Goal: Task Accomplishment & Management: Use online tool/utility

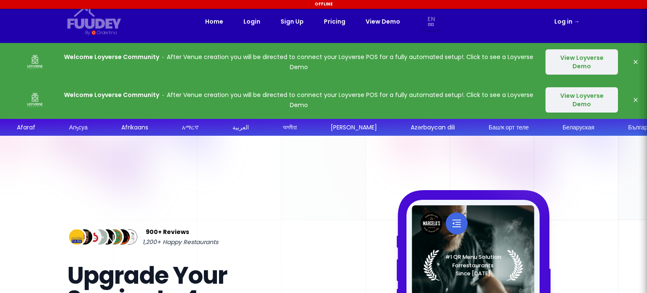
select select "en"
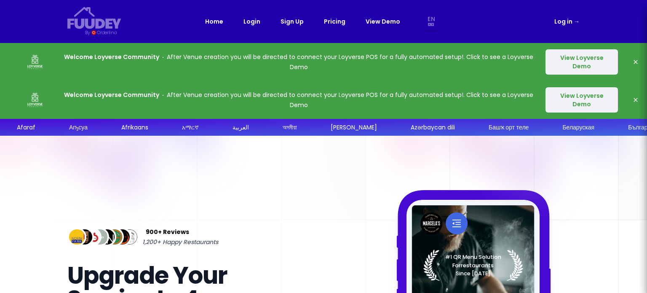
select select "en"
click at [554, 23] on div "Log in →" at bounding box center [511, 21] width 138 height 10
click at [558, 21] on link "Log in →" at bounding box center [566, 21] width 25 height 10
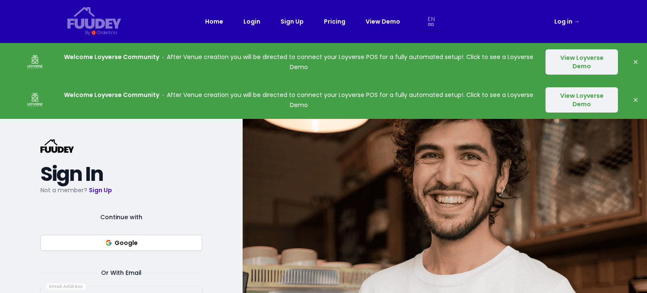
select select "en"
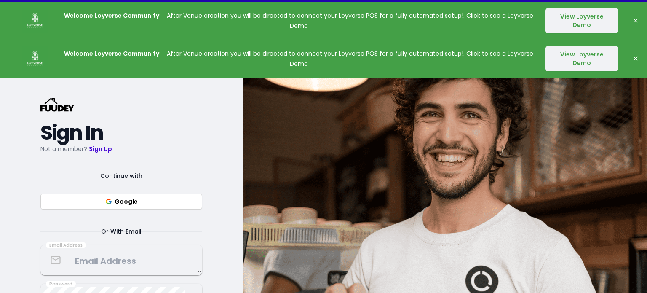
scroll to position [84, 0]
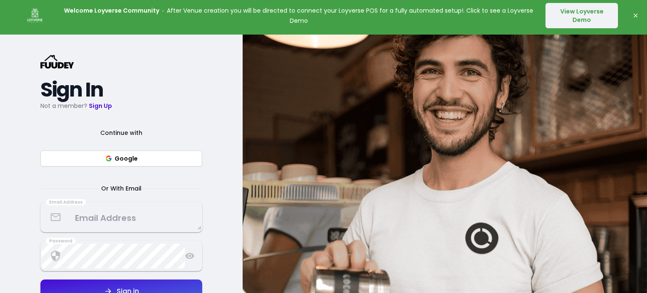
click at [143, 160] on button "Google" at bounding box center [121, 158] width 162 height 16
select select "en"
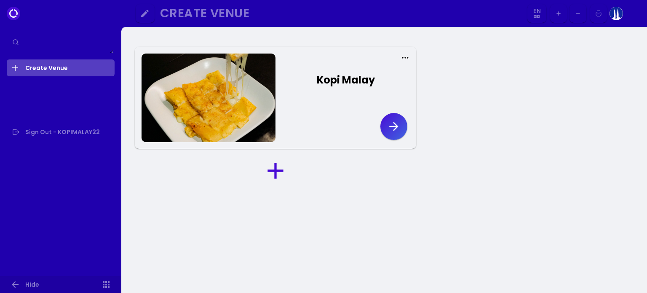
click at [389, 124] on icon "button" at bounding box center [393, 126] width 13 height 13
select select "en"
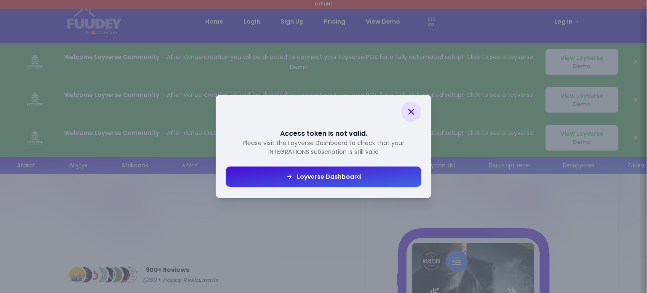
select select "en"
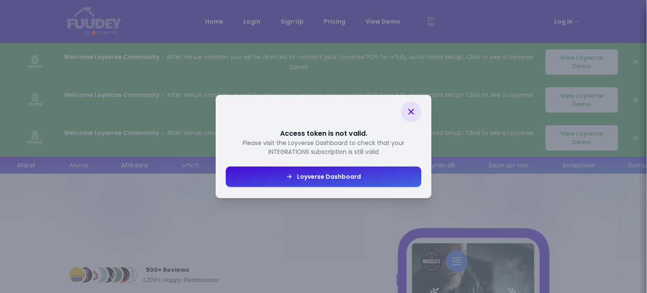
select select "en"
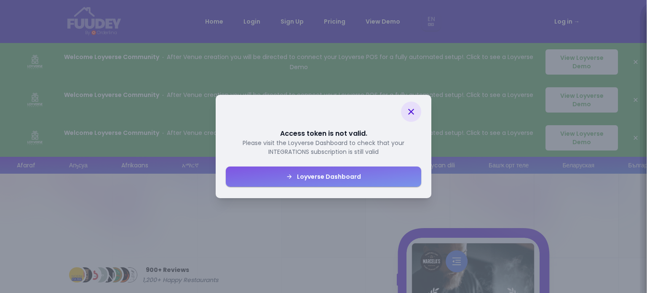
click at [357, 173] on div "Loyverse Dashboard" at bounding box center [327, 176] width 68 height 6
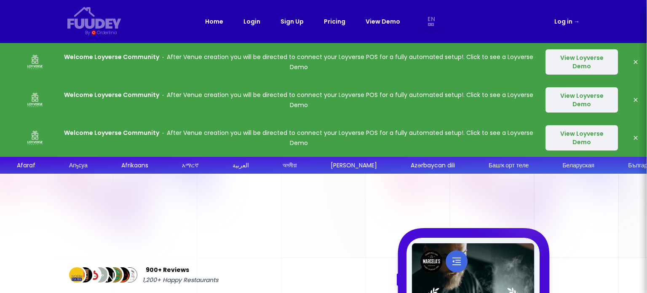
select select "en"
